Goal: Information Seeking & Learning: Learn about a topic

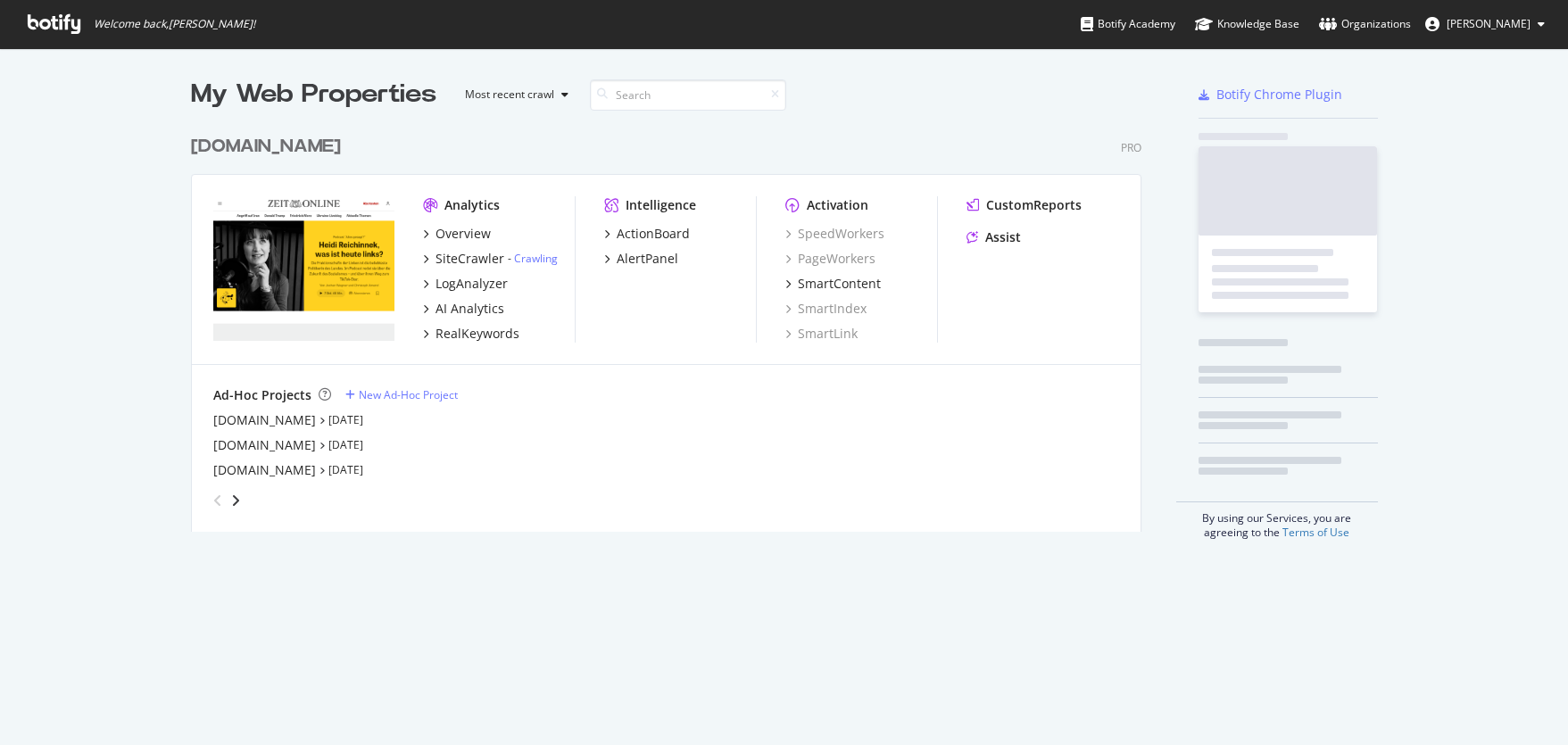
scroll to position [406, 951]
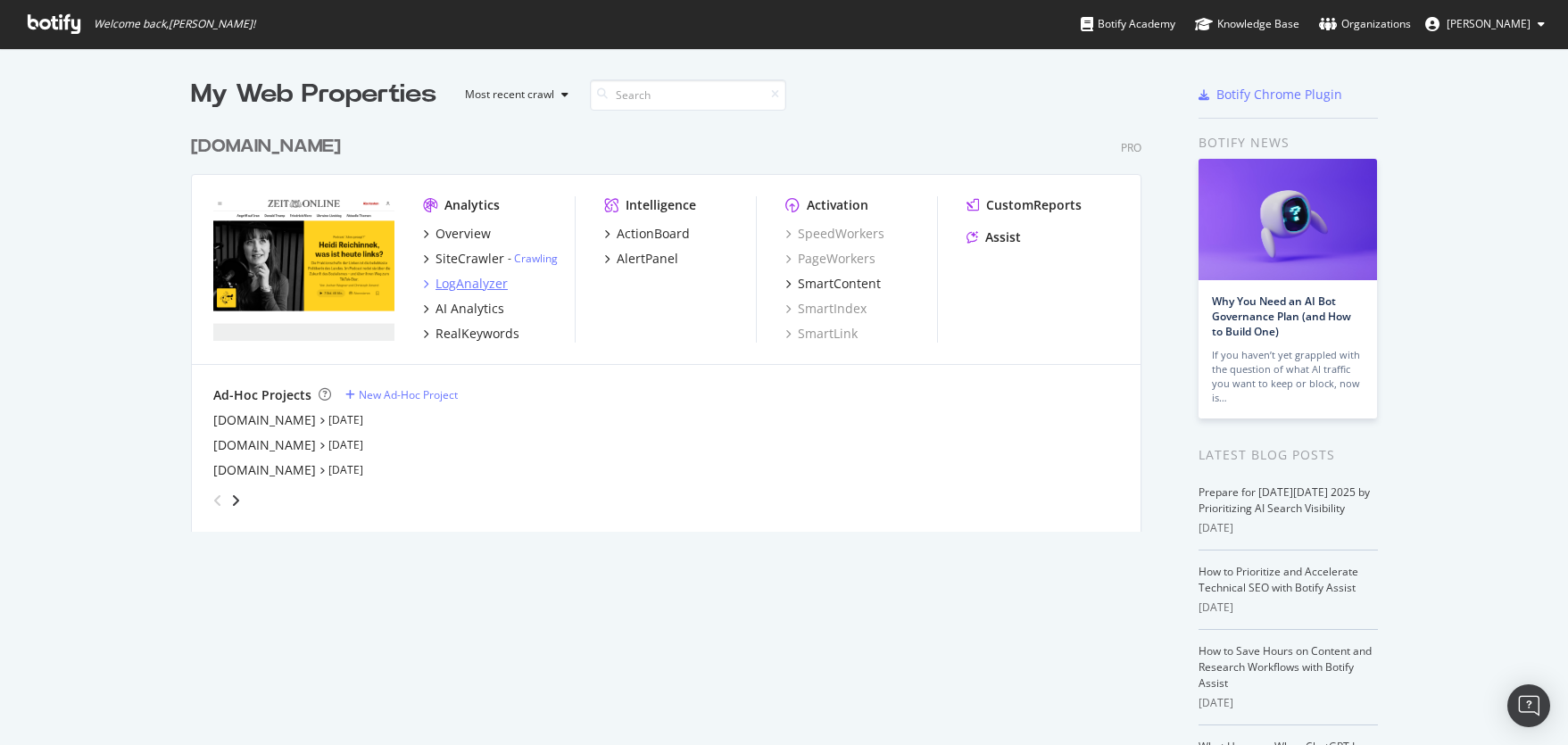
click at [473, 283] on div "LogAnalyzer" at bounding box center [471, 283] width 72 height 18
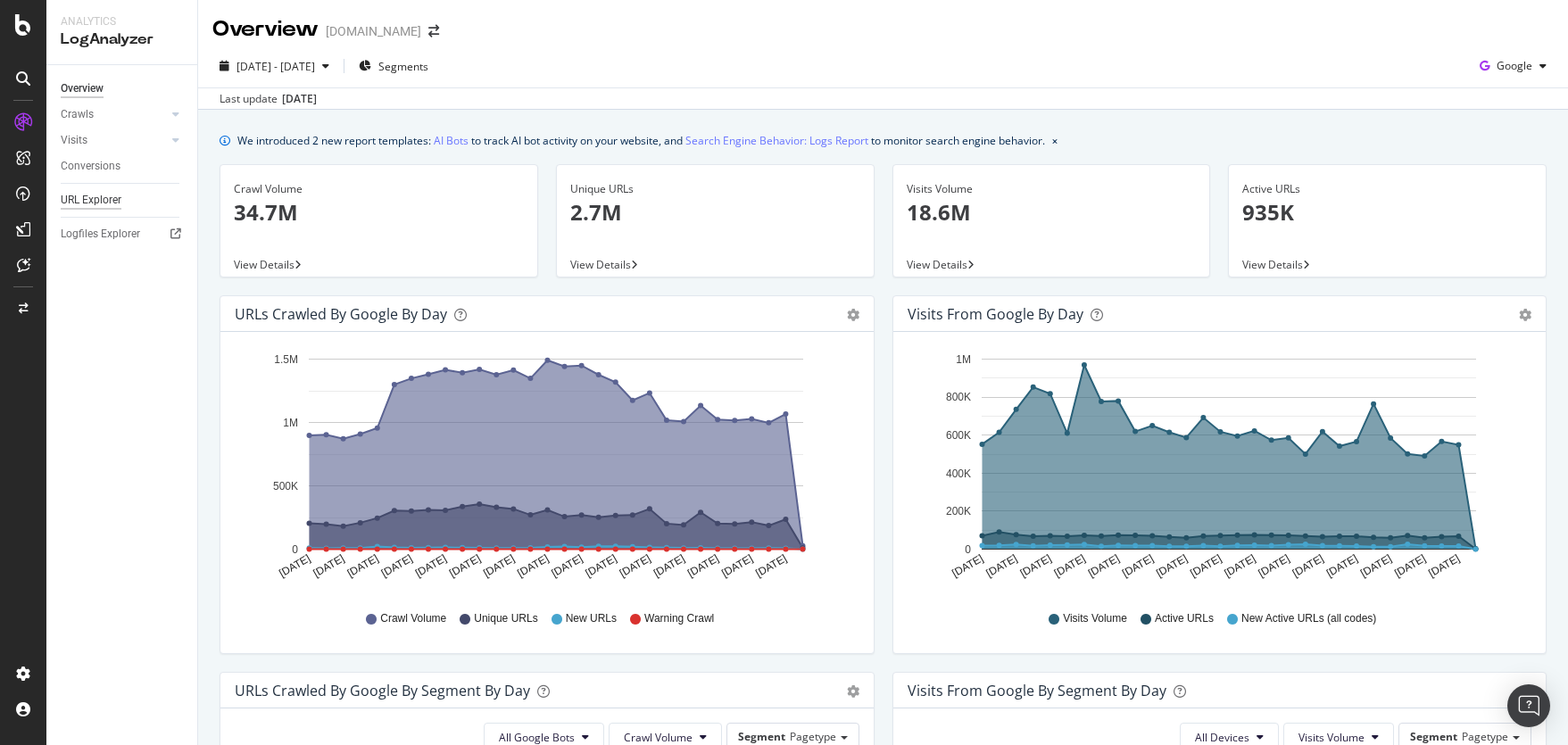
click at [106, 206] on div "URL Explorer" at bounding box center [91, 201] width 61 height 19
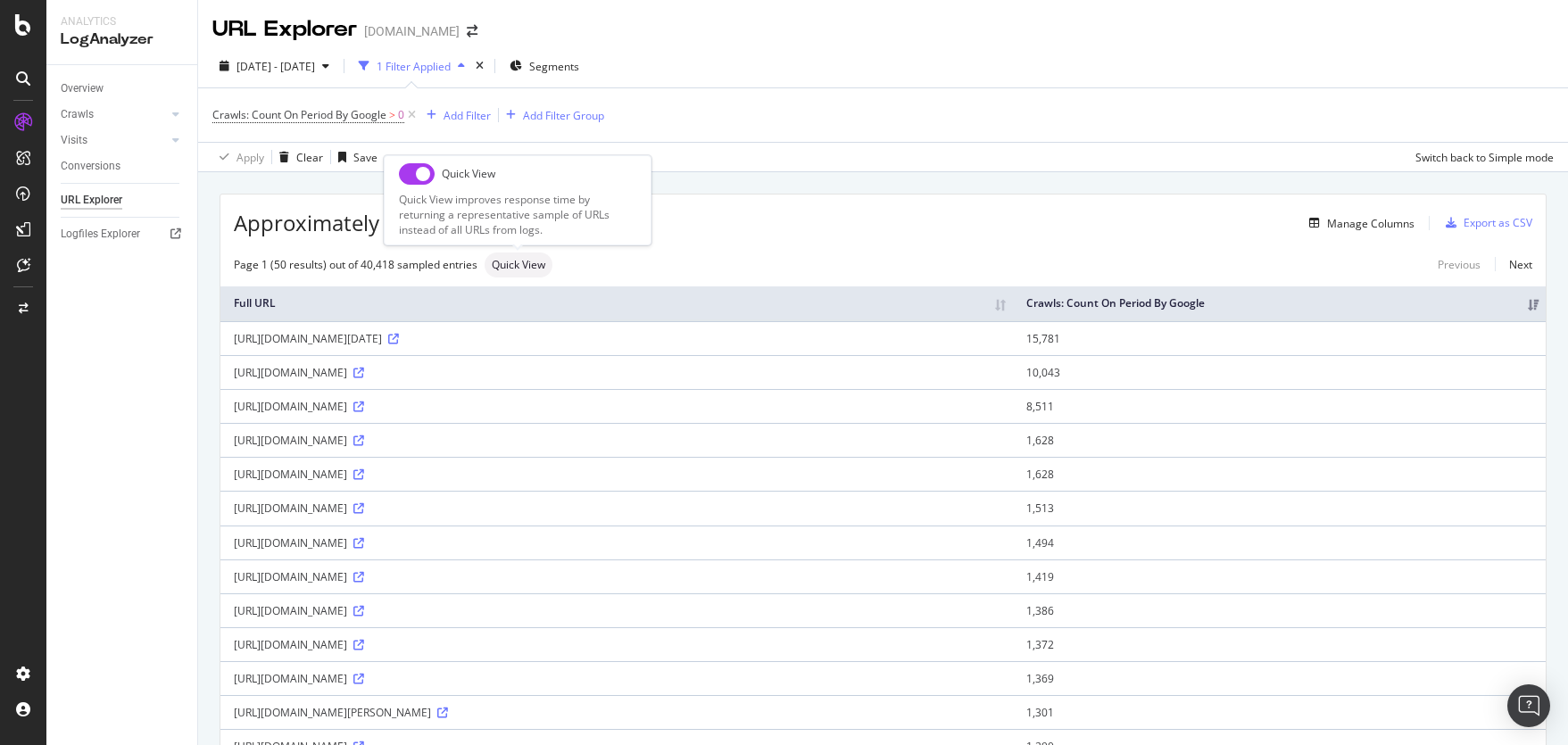
click at [524, 273] on div "Quick View" at bounding box center [518, 265] width 67 height 25
click at [426, 179] on input "checkbox" at bounding box center [417, 173] width 36 height 22
checkbox input "true"
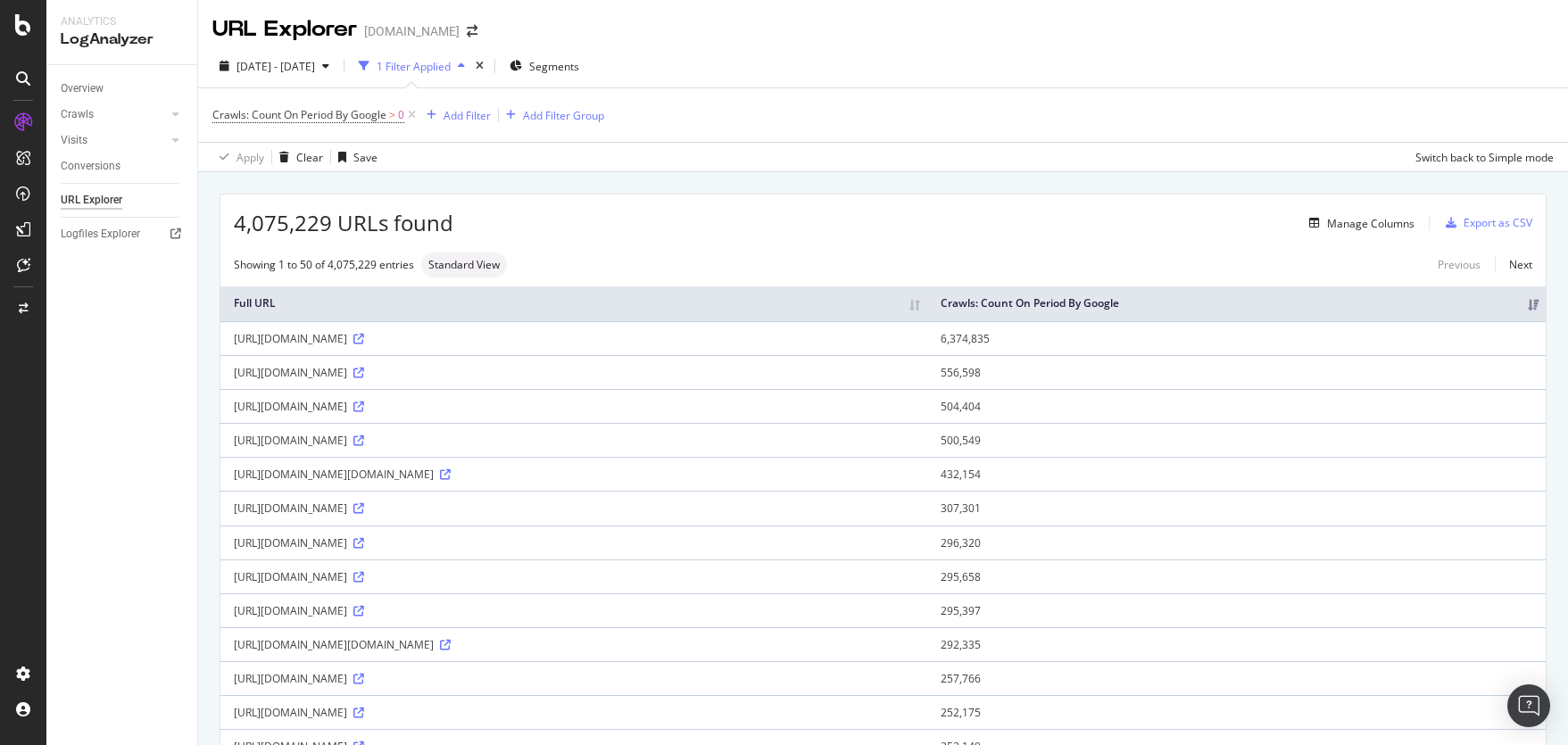
scroll to position [1, 0]
drag, startPoint x: 544, startPoint y: 342, endPoint x: 465, endPoint y: 343, distance: 79.0
click at [465, 343] on div "[URL][DOMAIN_NAME]" at bounding box center [574, 337] width 680 height 15
copy div "iqadcontroller.js"
click at [469, 115] on div "Add Filter" at bounding box center [466, 114] width 47 height 15
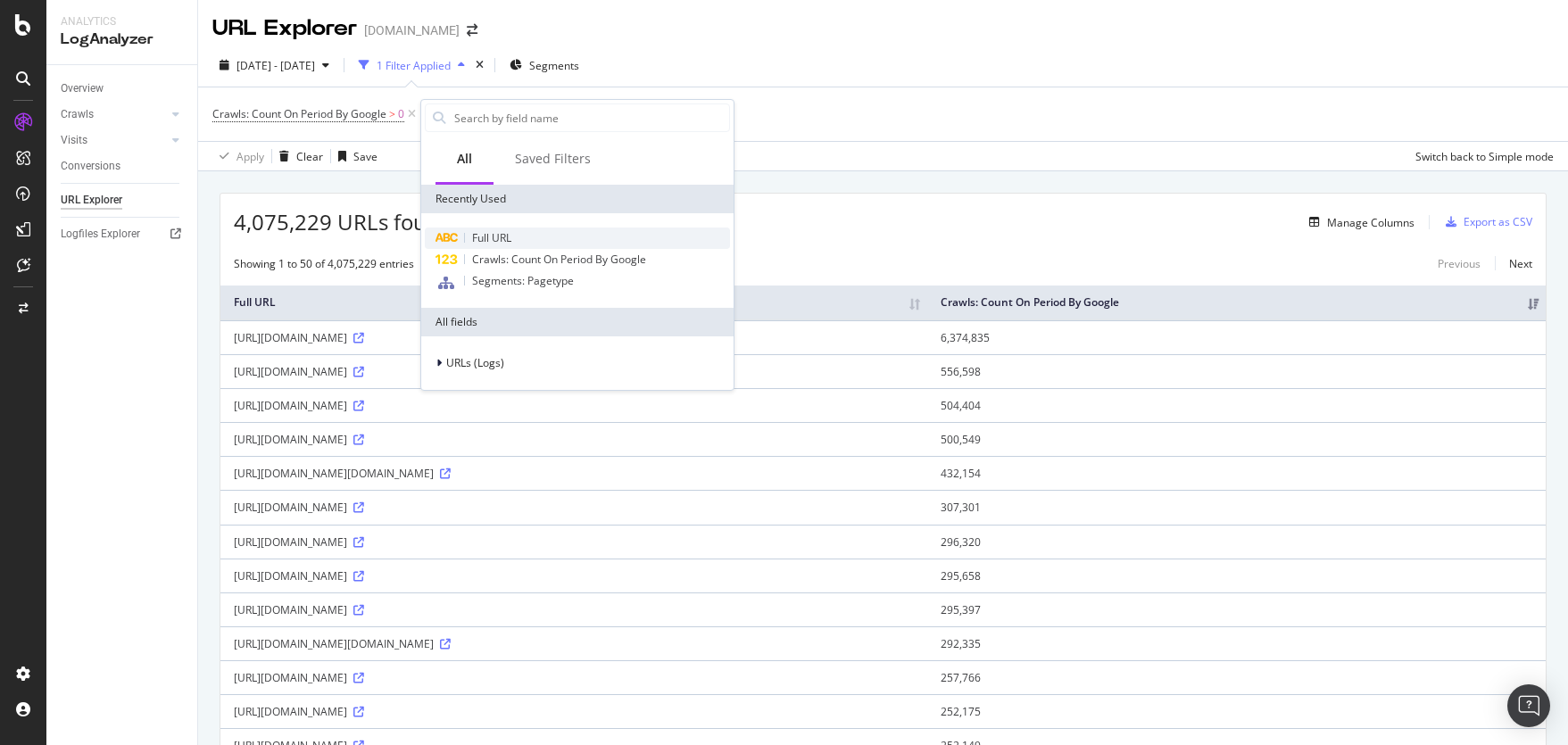
click at [491, 231] on span "Full URL" at bounding box center [492, 238] width 39 height 15
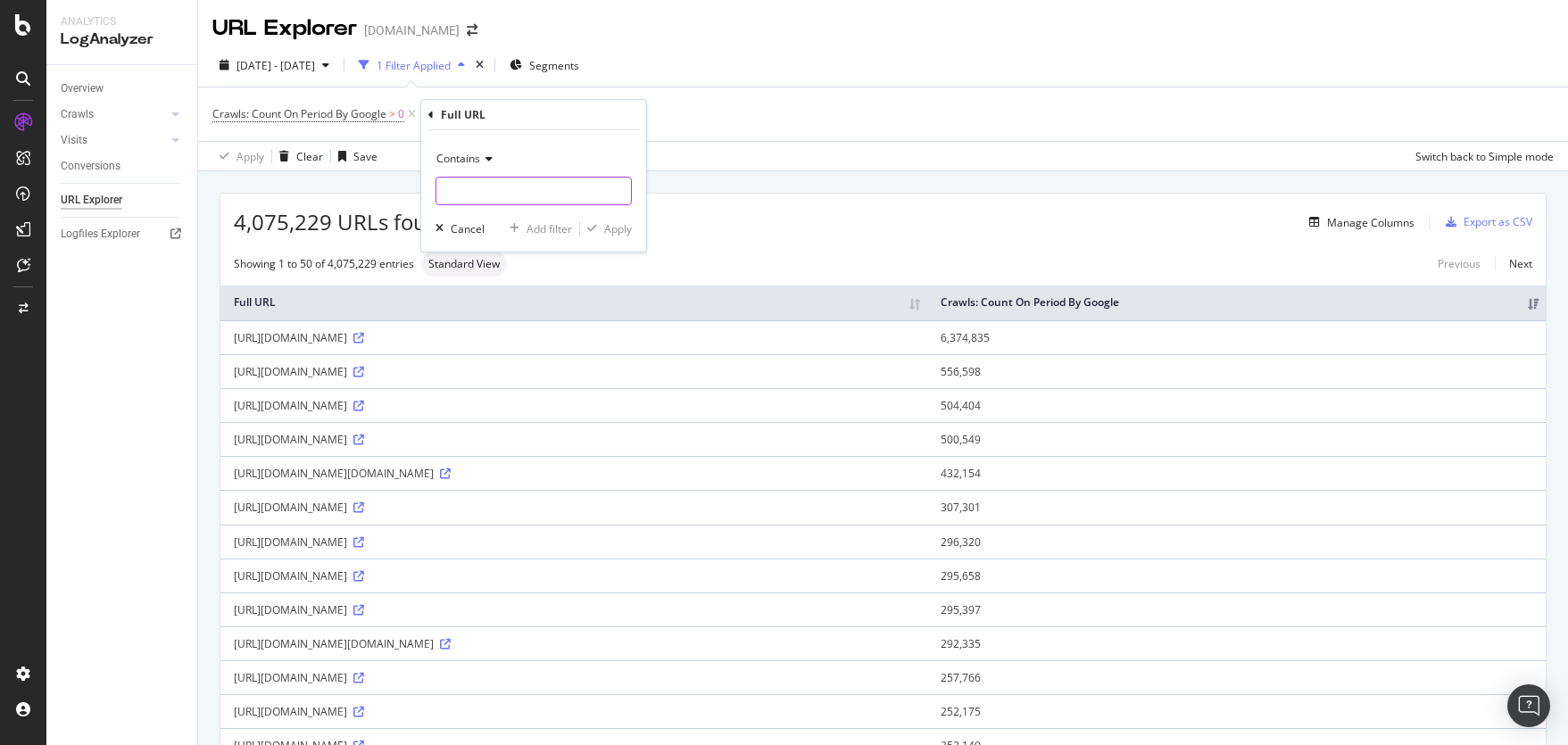
click at [495, 200] on input "text" at bounding box center [534, 191] width 195 height 28
paste input "iqadcontroller.js"
type input "iqadcontroller.js"
click at [624, 239] on div "Contains iqadcontroller.js Cancel Add filter Apply" at bounding box center [534, 191] width 225 height 122
click at [624, 231] on div "Apply" at bounding box center [618, 229] width 28 height 15
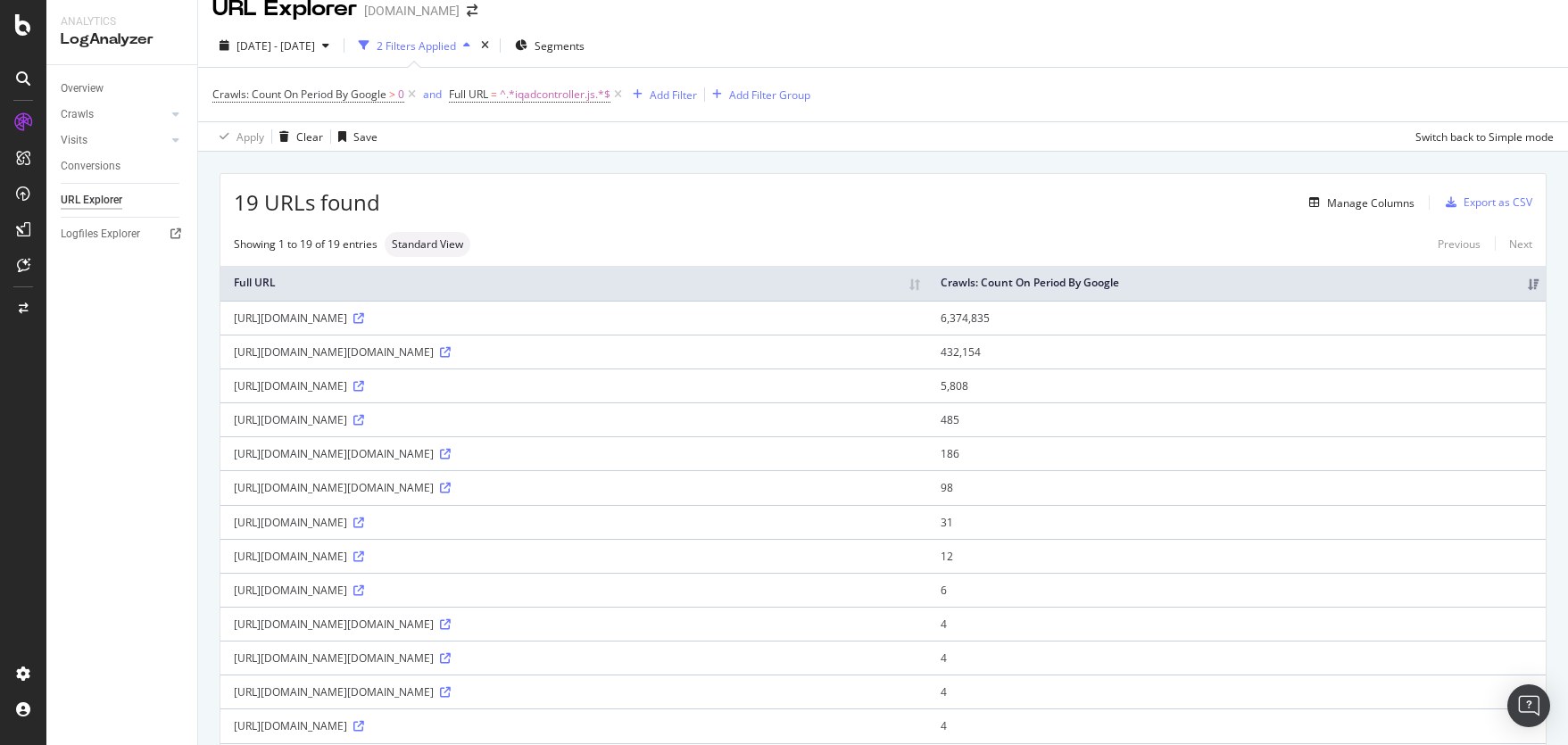
scroll to position [43, 0]
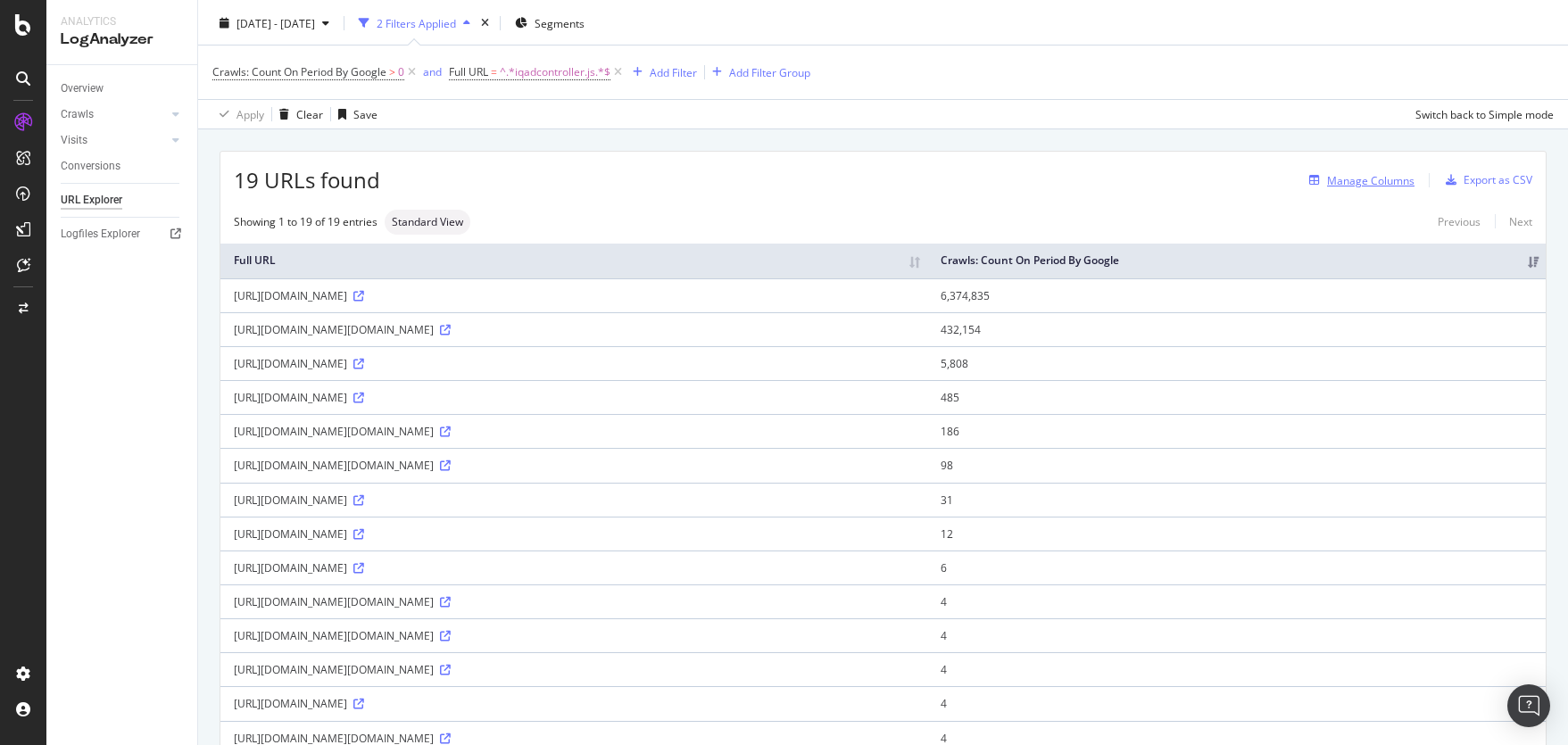
click at [1362, 179] on div "Manage Columns" at bounding box center [1369, 181] width 87 height 15
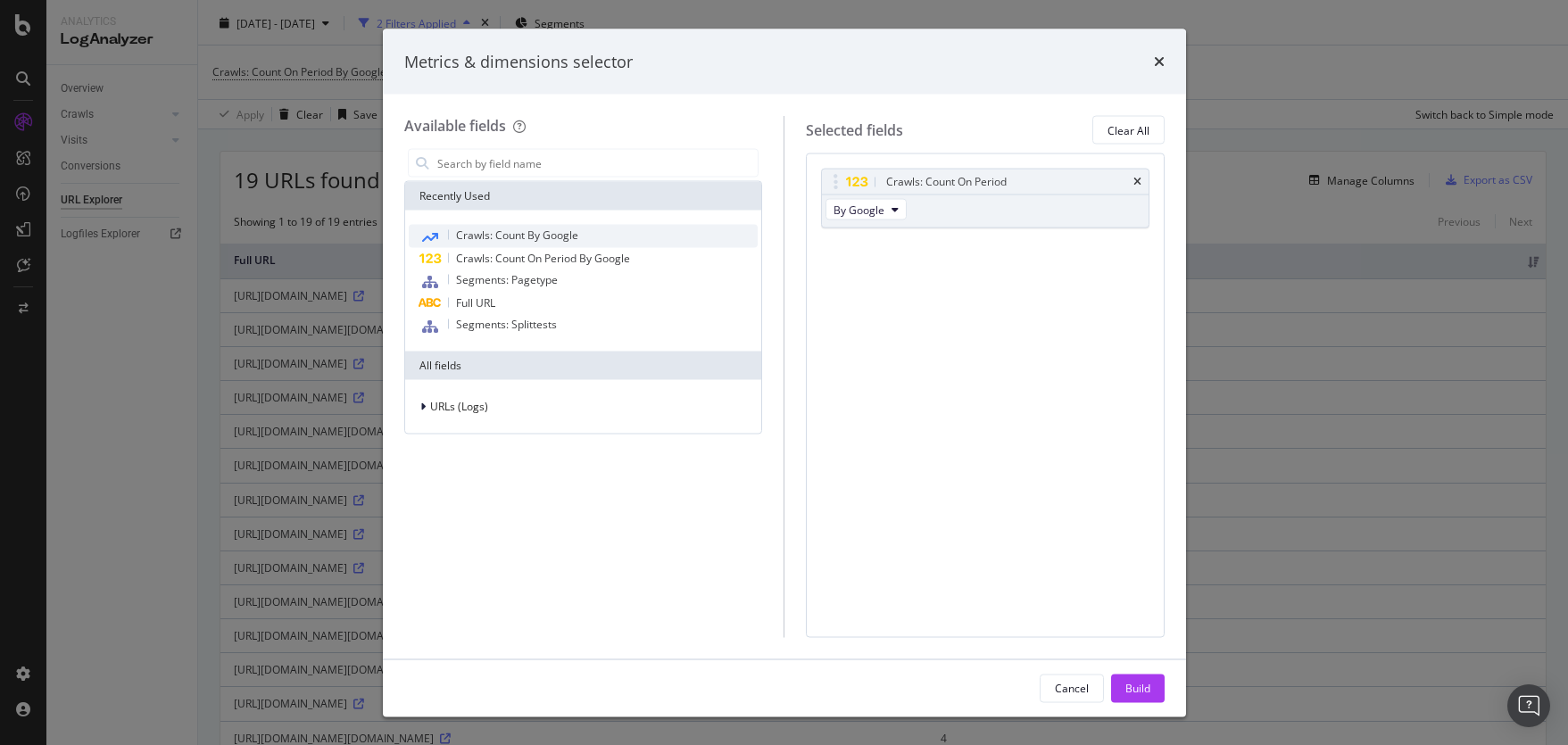
click at [591, 236] on div "Crawls: Count By Google" at bounding box center [583, 236] width 349 height 23
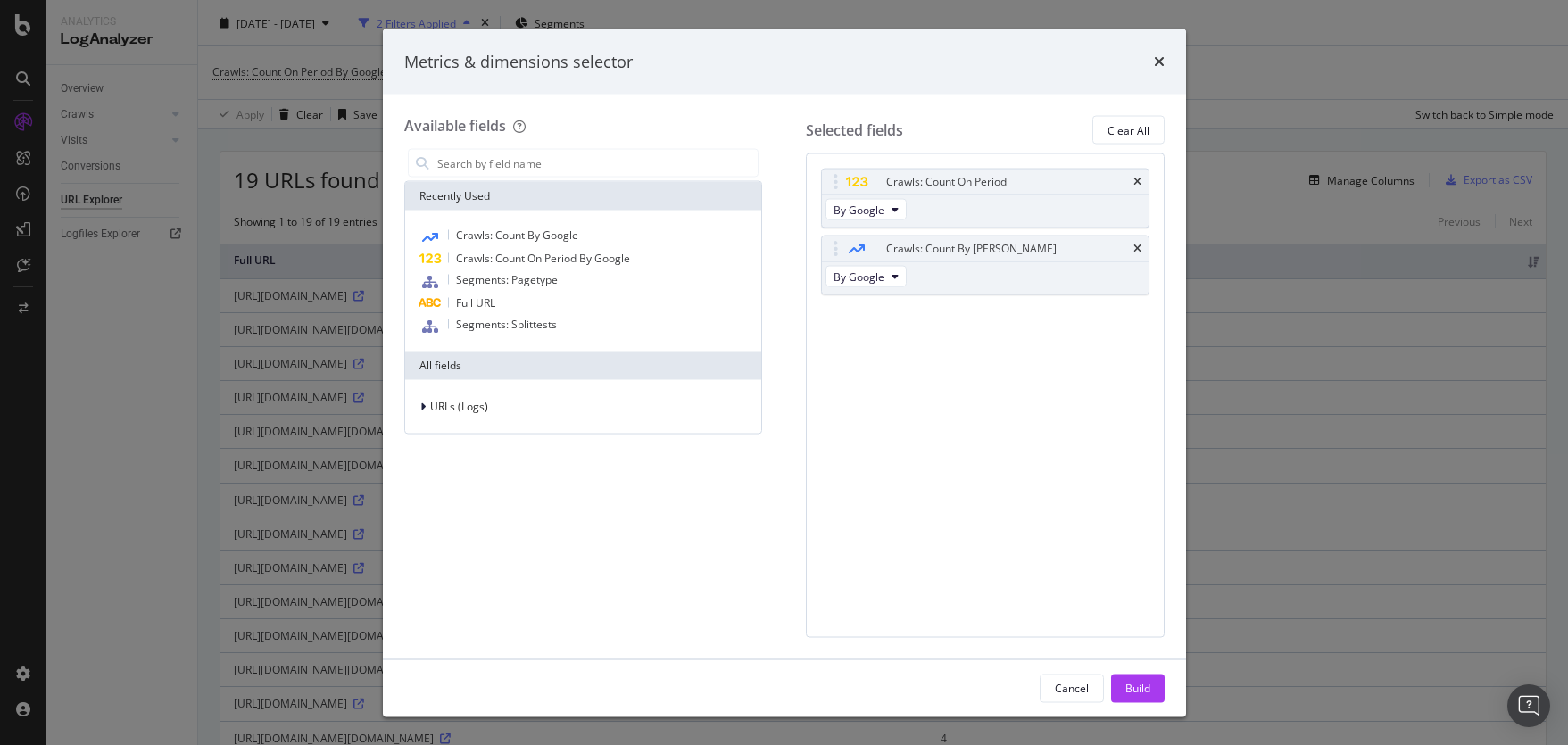
click at [1143, 686] on div "Build" at bounding box center [1137, 688] width 25 height 15
